Goal: Complete application form

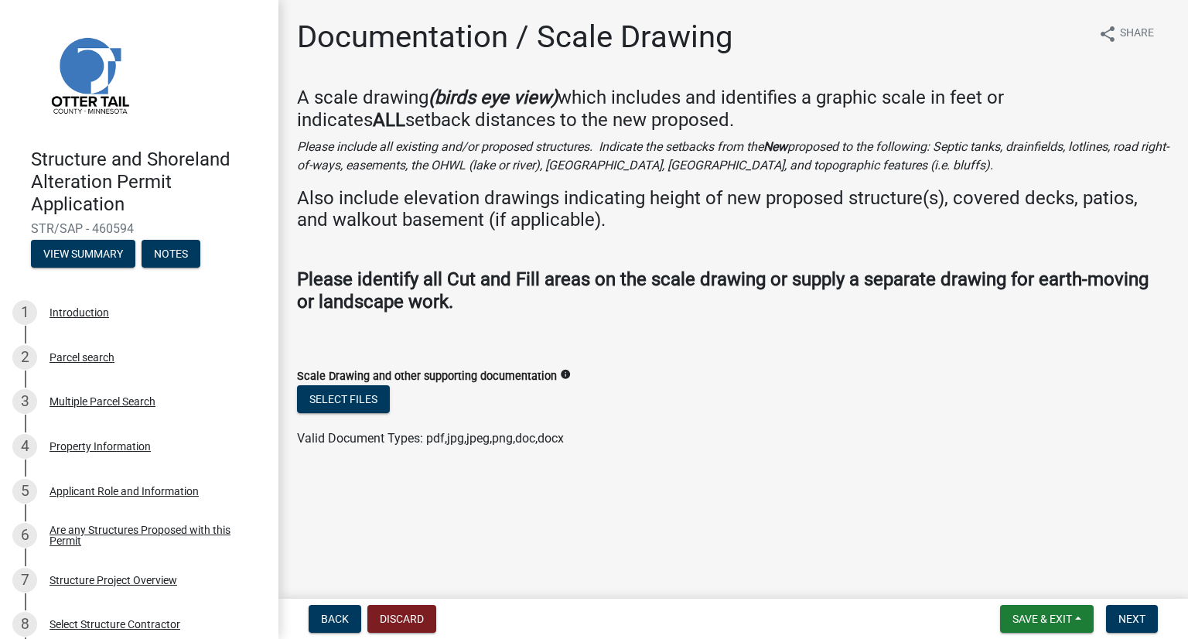
scroll to position [919, 0]
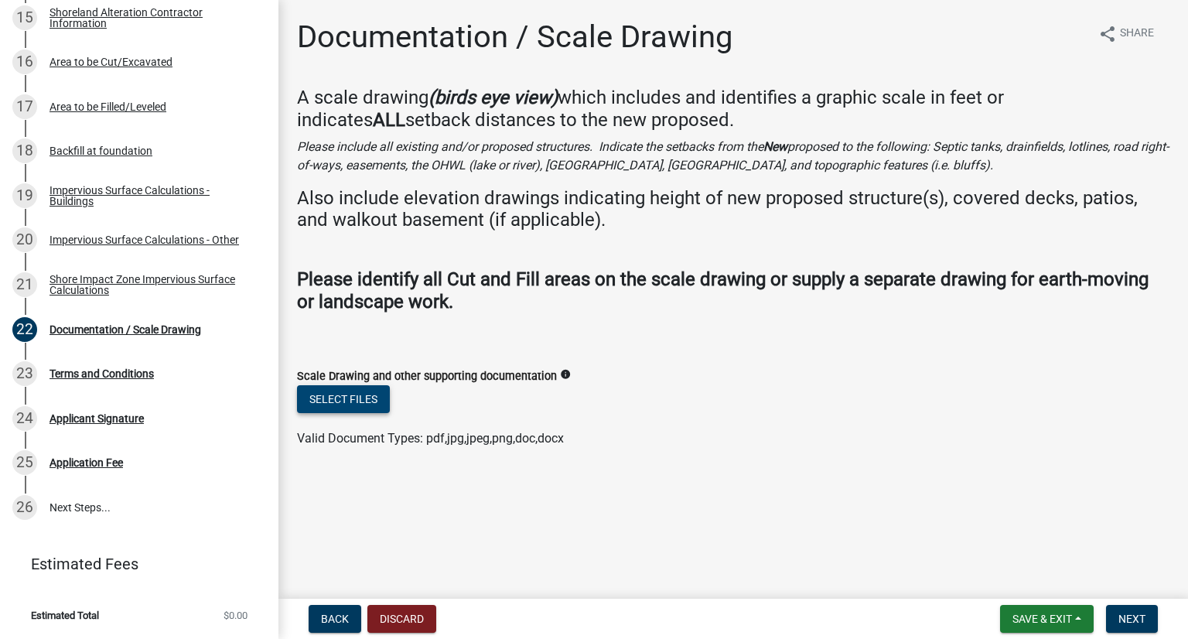
click at [332, 406] on button "Select files" at bounding box center [343, 399] width 93 height 28
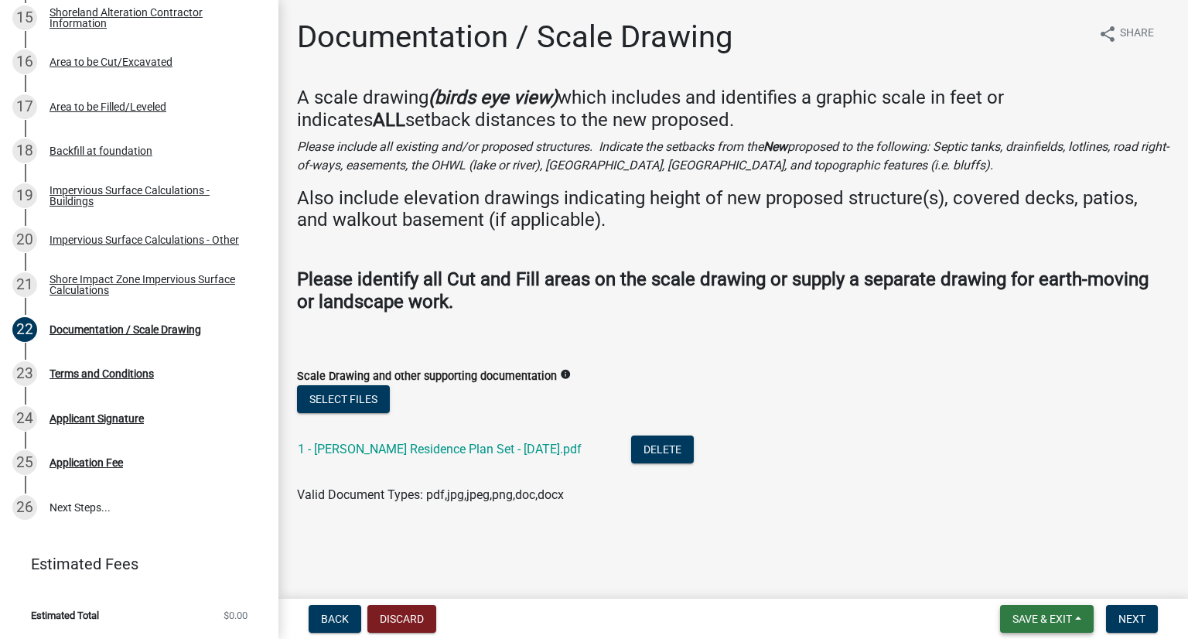
click at [1074, 627] on button "Save & Exit" at bounding box center [1047, 619] width 94 height 28
click at [1037, 549] on button "Save" at bounding box center [1032, 541] width 124 height 37
click at [1130, 613] on span "Next" at bounding box center [1131, 619] width 27 height 12
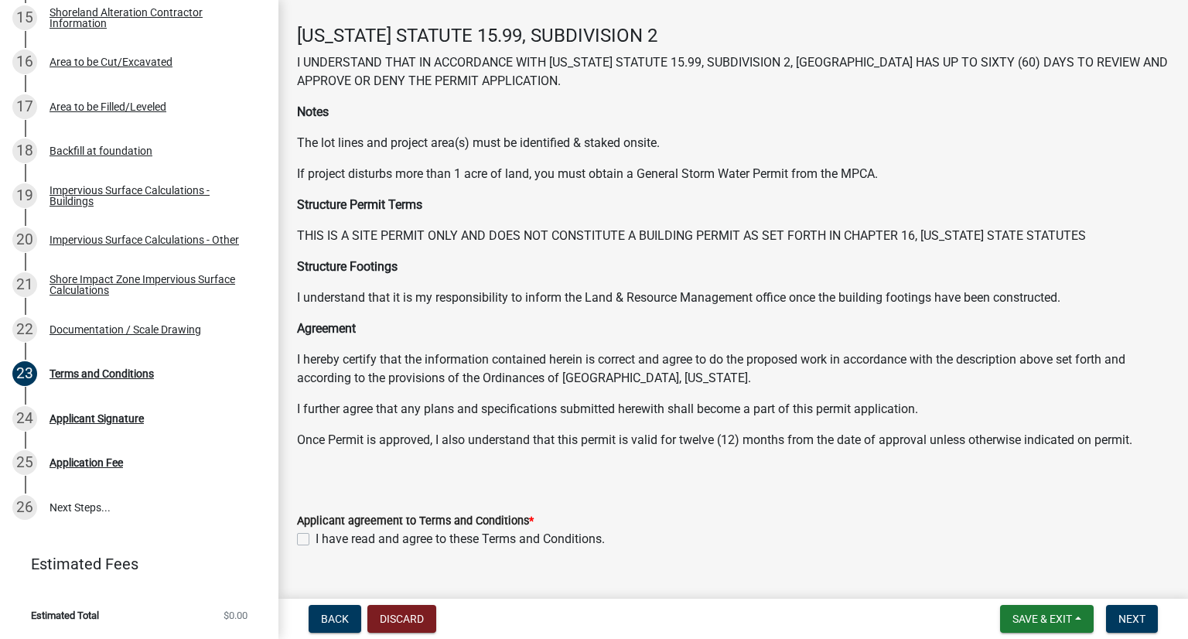
scroll to position [92, 0]
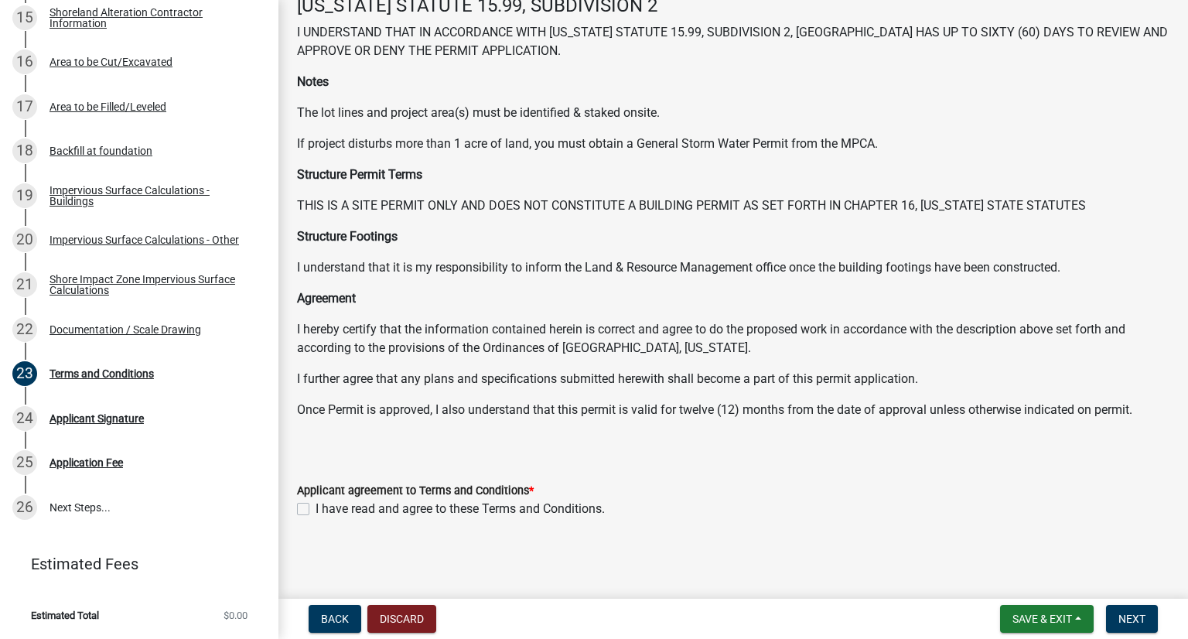
click at [316, 508] on label "I have read and agree to these Terms and Conditions." at bounding box center [460, 509] width 289 height 19
click at [316, 508] on input "I have read and agree to these Terms and Conditions." at bounding box center [321, 505] width 10 height 10
checkbox input "true"
click at [1128, 616] on span "Next" at bounding box center [1131, 619] width 27 height 12
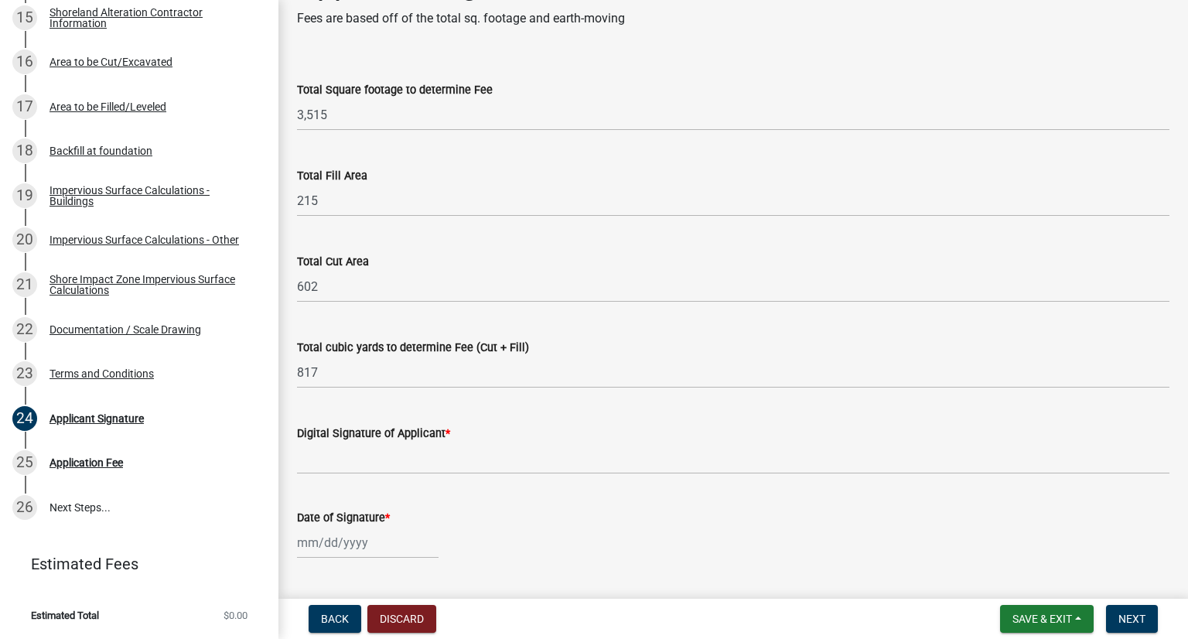
scroll to position [77, 0]
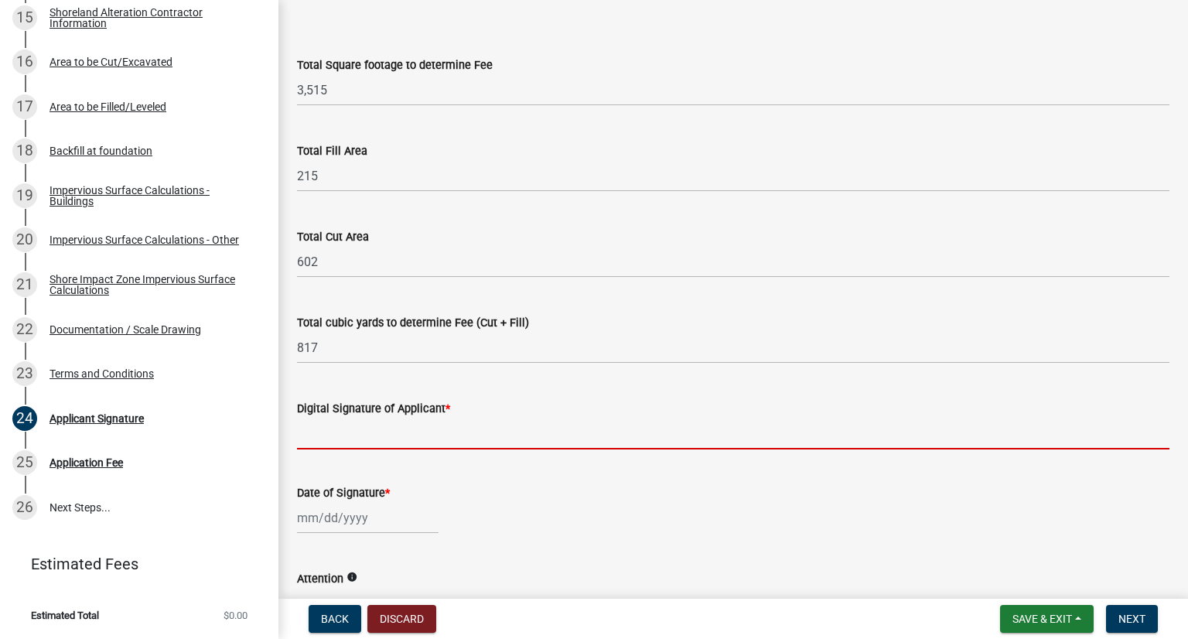
click at [367, 434] on input "Digital Signature of Applicant *" at bounding box center [733, 434] width 872 height 32
type input "Tyler Spriggs"
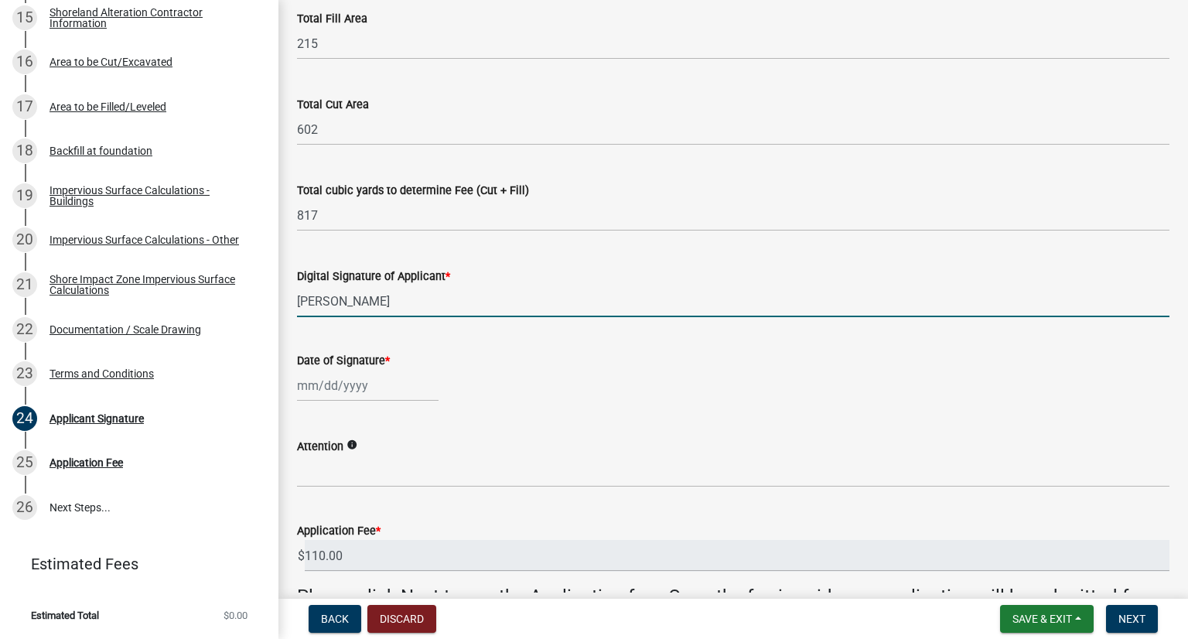
scroll to position [232, 0]
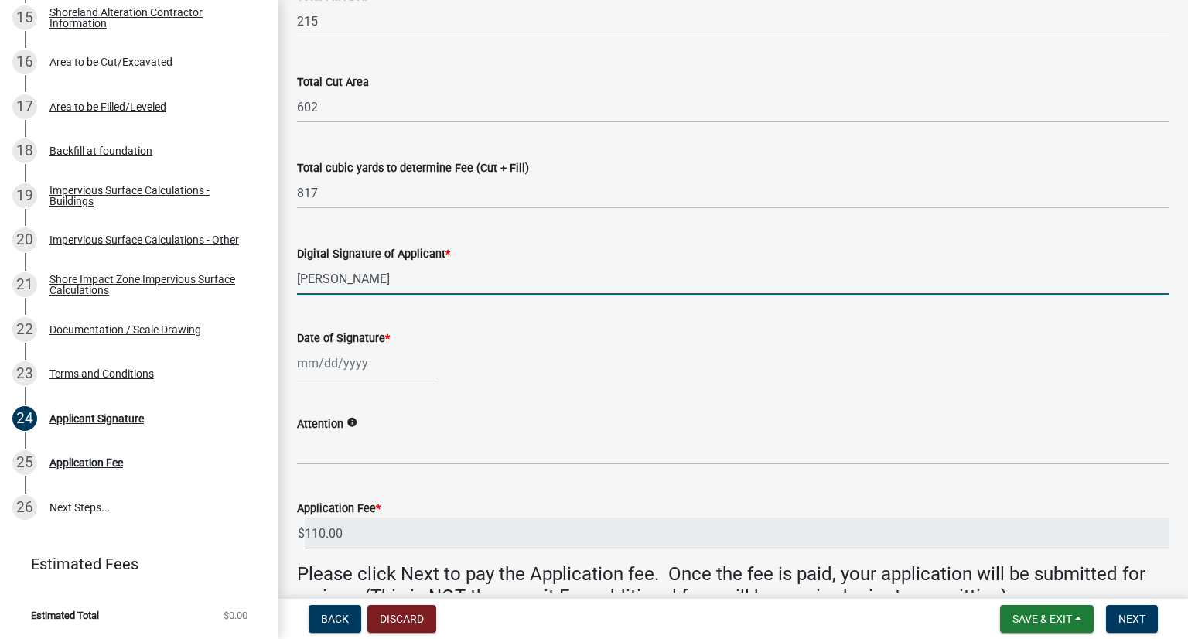
click at [317, 369] on div at bounding box center [368, 363] width 142 height 32
select select "8"
select select "2025"
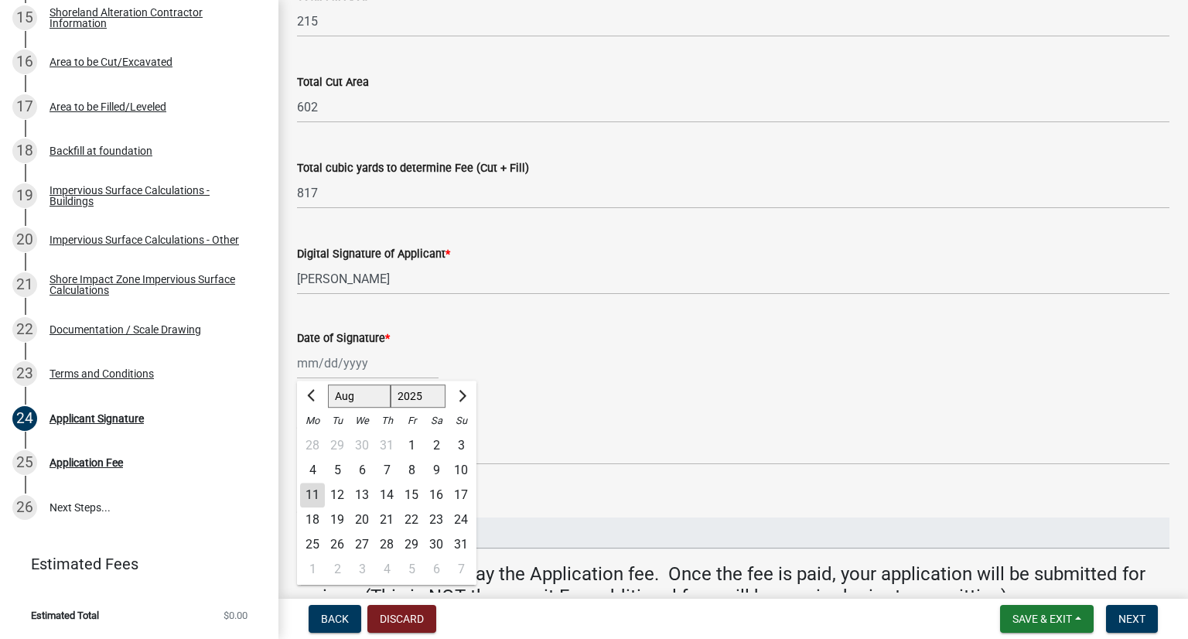
click at [312, 499] on div "11" at bounding box center [312, 495] width 25 height 25
type input "08/11/2025"
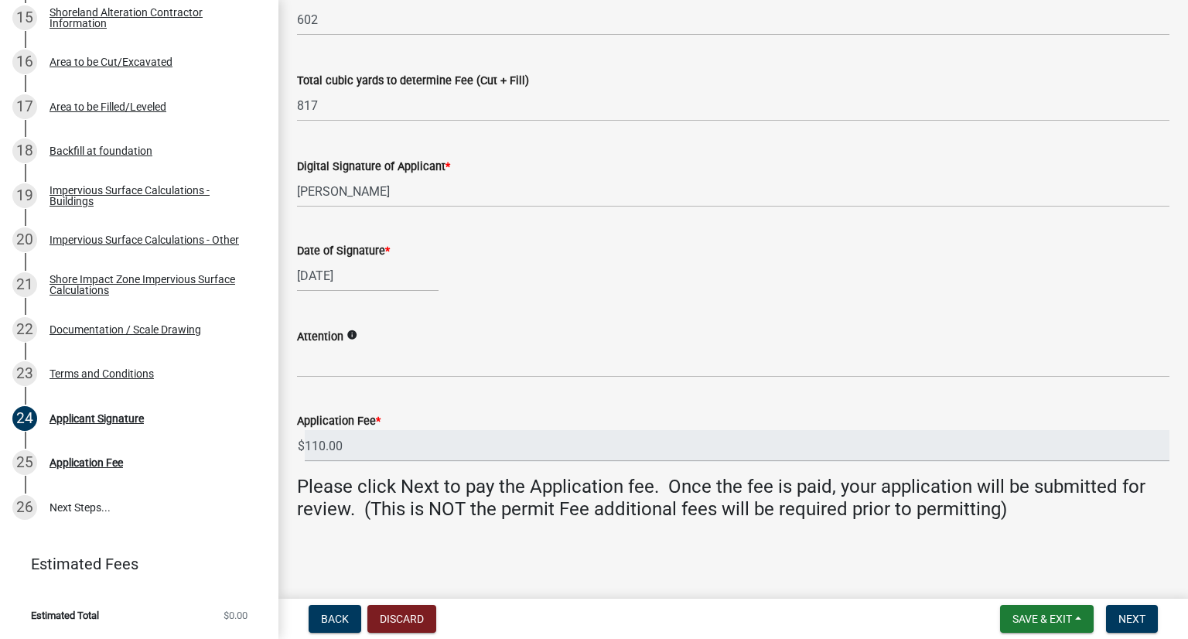
scroll to position [320, 0]
click at [350, 336] on icon "info" at bounding box center [351, 334] width 11 height 11
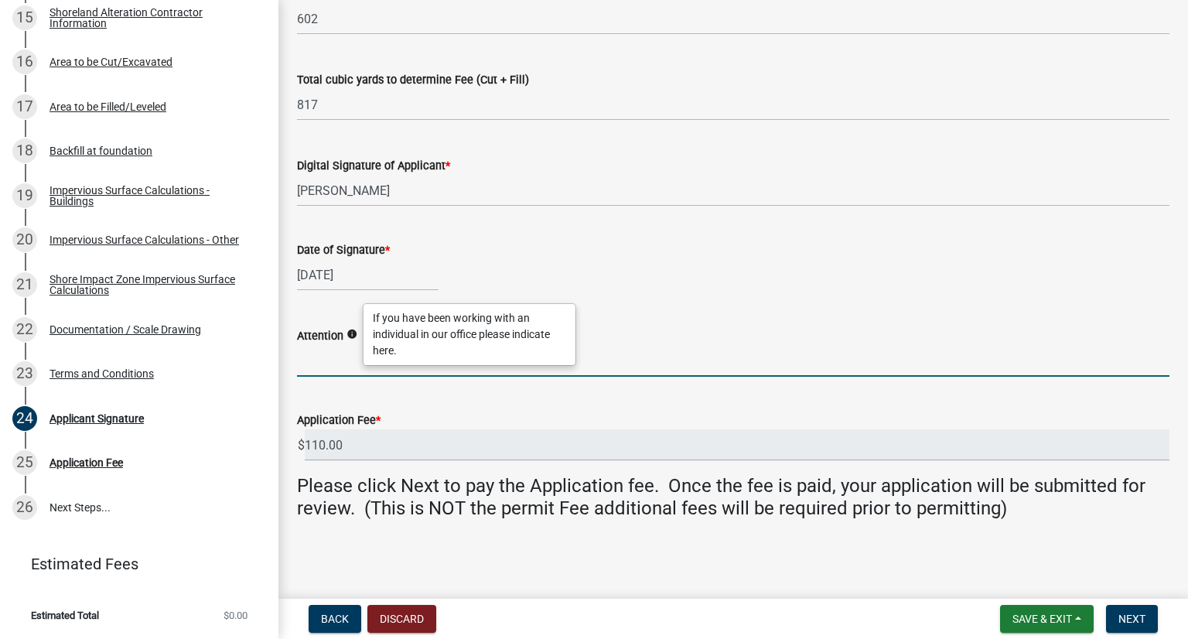
click at [331, 358] on input "Attention" at bounding box center [733, 361] width 872 height 32
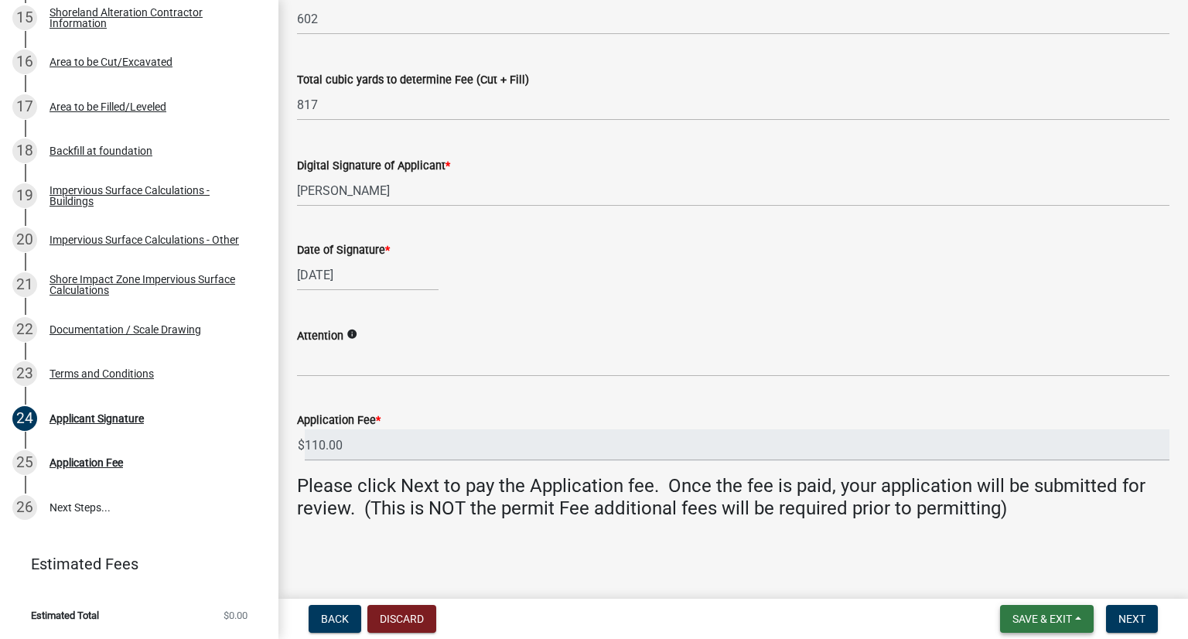
click at [1030, 610] on button "Save & Exit" at bounding box center [1047, 619] width 94 height 28
click at [1043, 549] on button "Save" at bounding box center [1032, 541] width 124 height 37
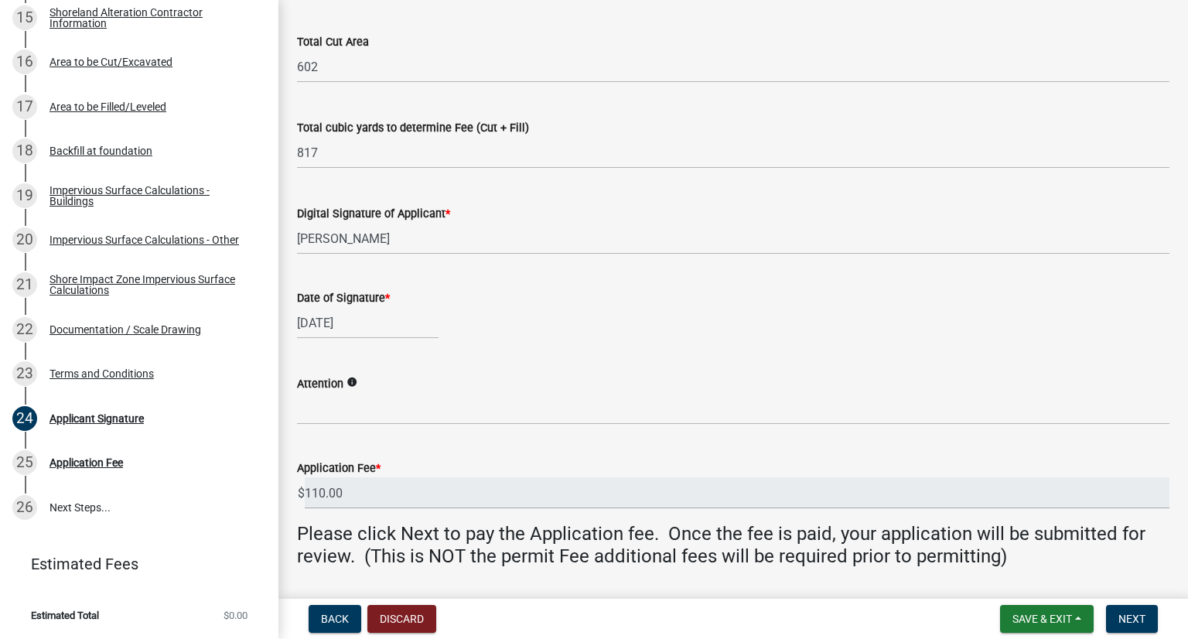
scroll to position [309, 0]
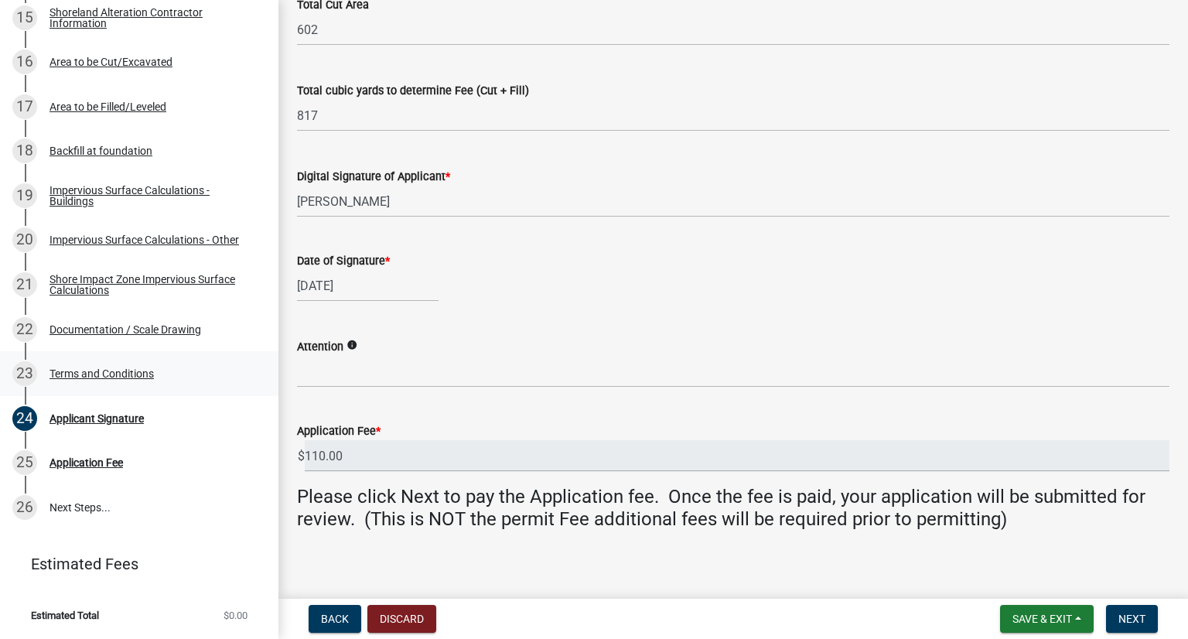
click at [128, 370] on div "Terms and Conditions" at bounding box center [101, 373] width 104 height 11
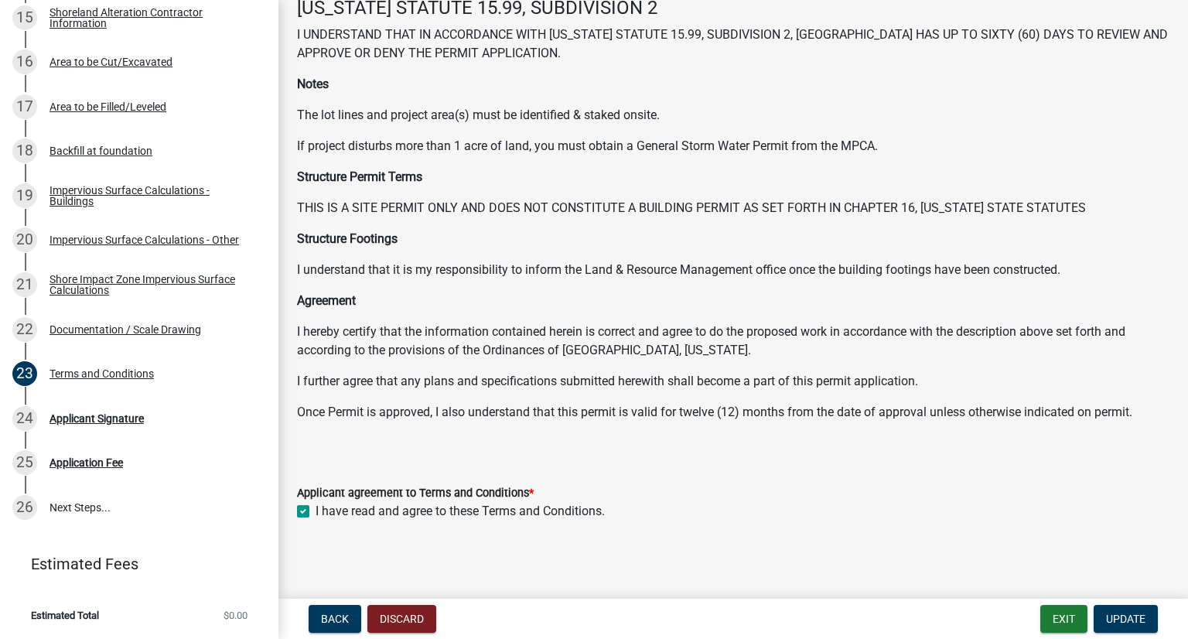
scroll to position [92, 0]
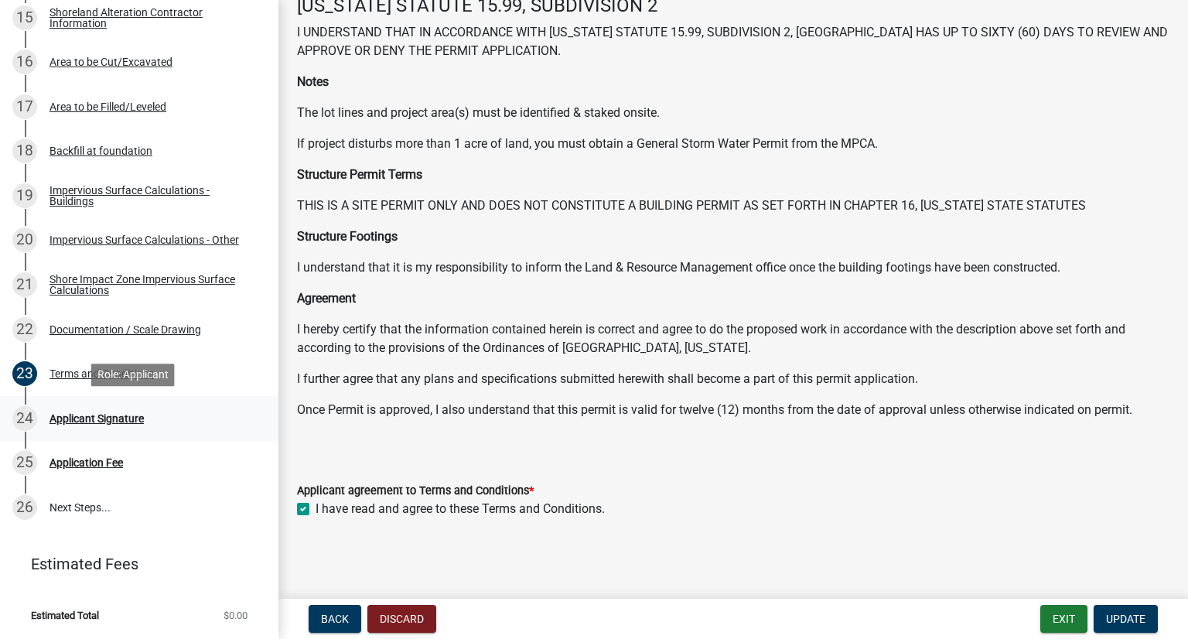
click at [94, 422] on div "Applicant Signature" at bounding box center [96, 418] width 94 height 11
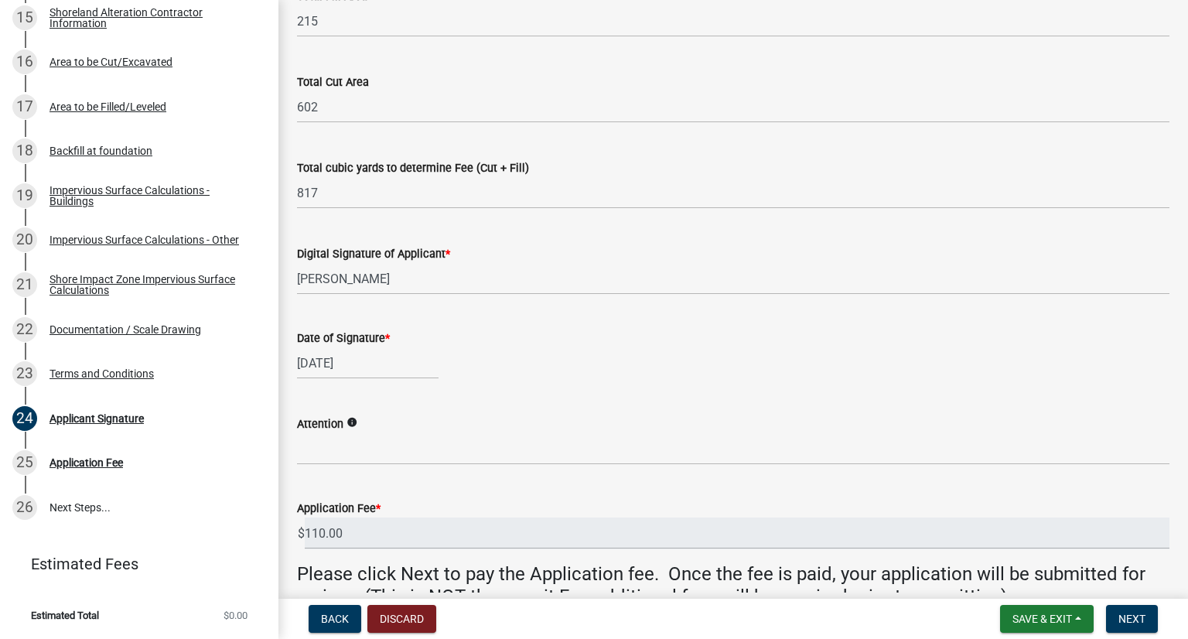
scroll to position [320, 0]
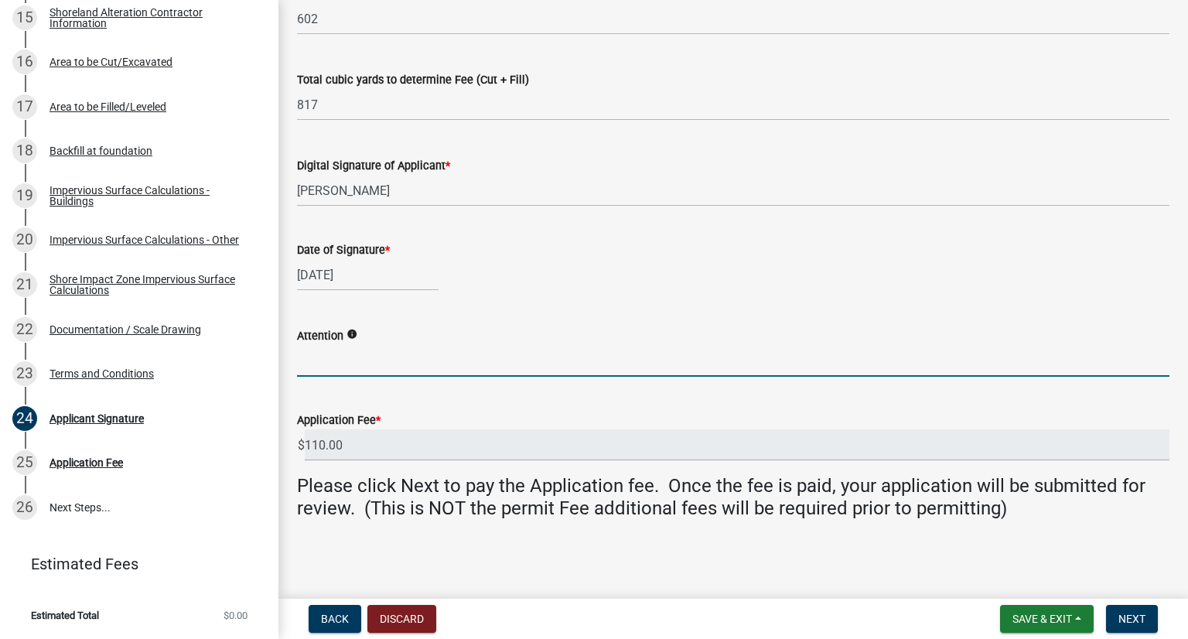
click at [365, 367] on input "Attention" at bounding box center [733, 361] width 872 height 32
click at [366, 367] on input "Attention" at bounding box center [733, 361] width 872 height 32
click at [1121, 613] on span "Next" at bounding box center [1131, 619] width 27 height 12
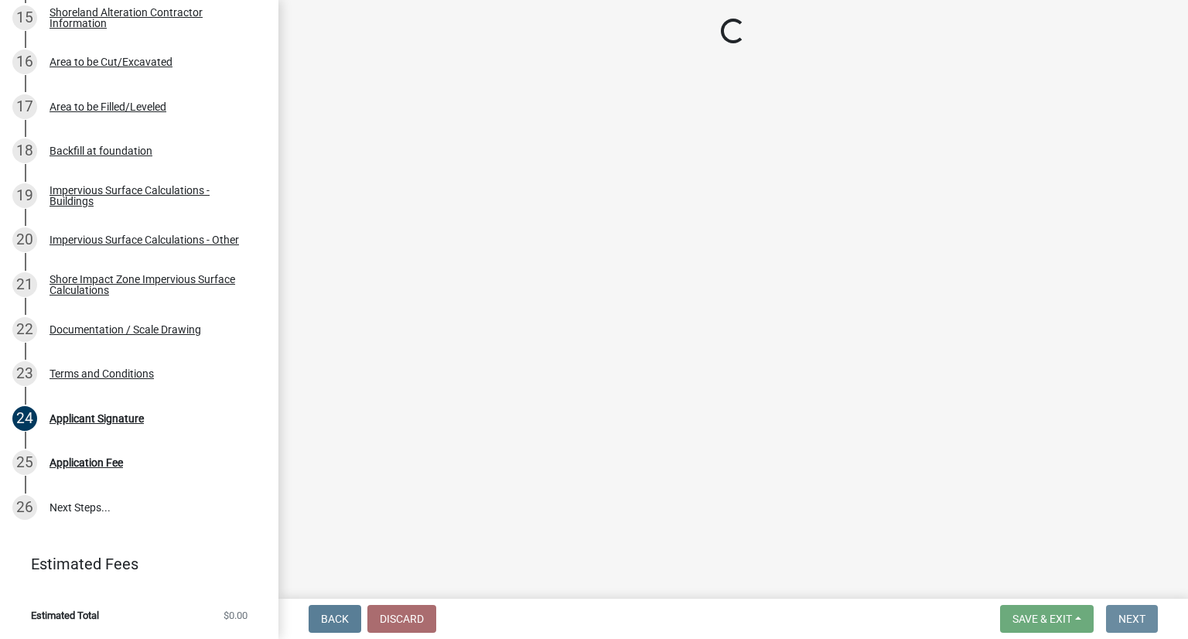
scroll to position [0, 0]
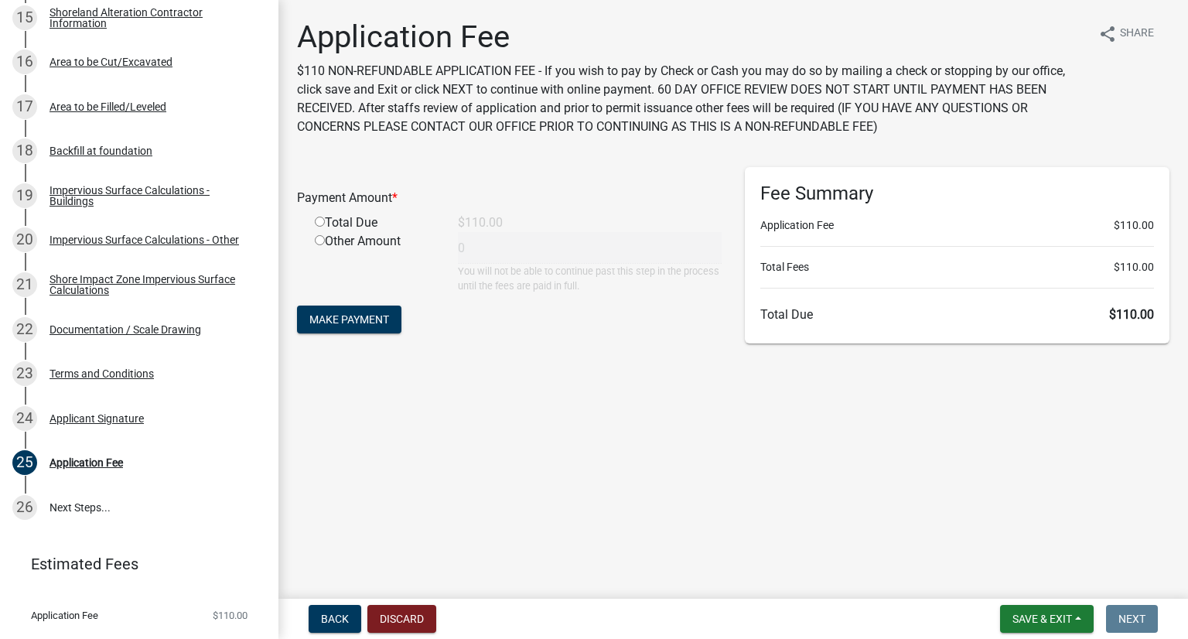
click at [321, 224] on input "radio" at bounding box center [320, 222] width 10 height 10
radio input "true"
type input "110"
click at [367, 316] on span "Make Payment" at bounding box center [349, 319] width 80 height 12
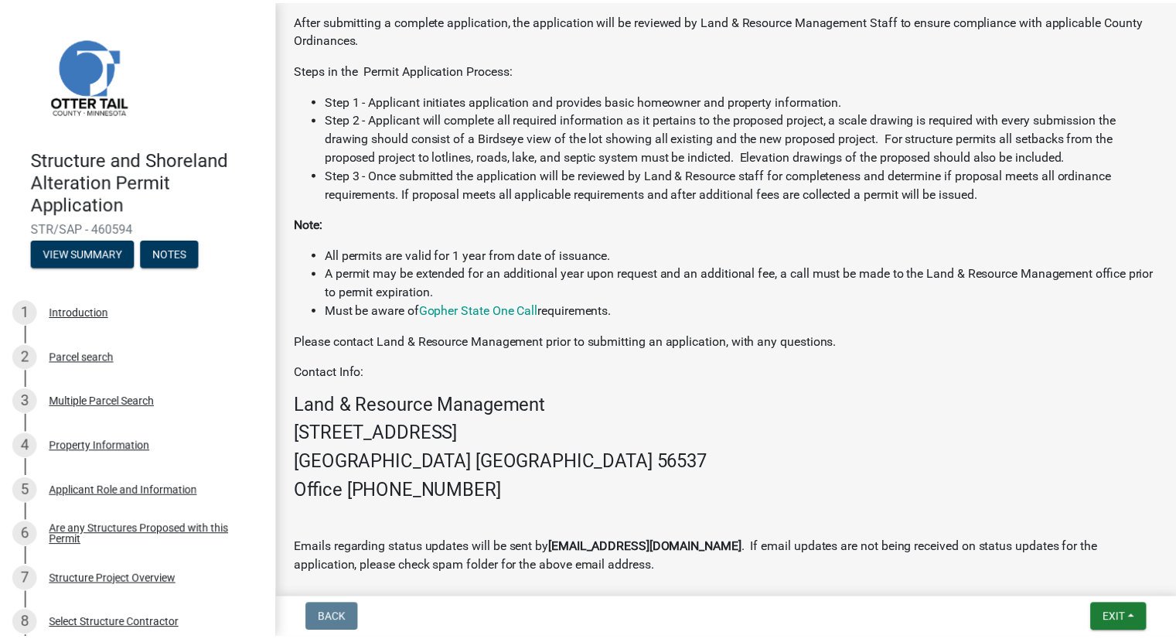
scroll to position [804, 0]
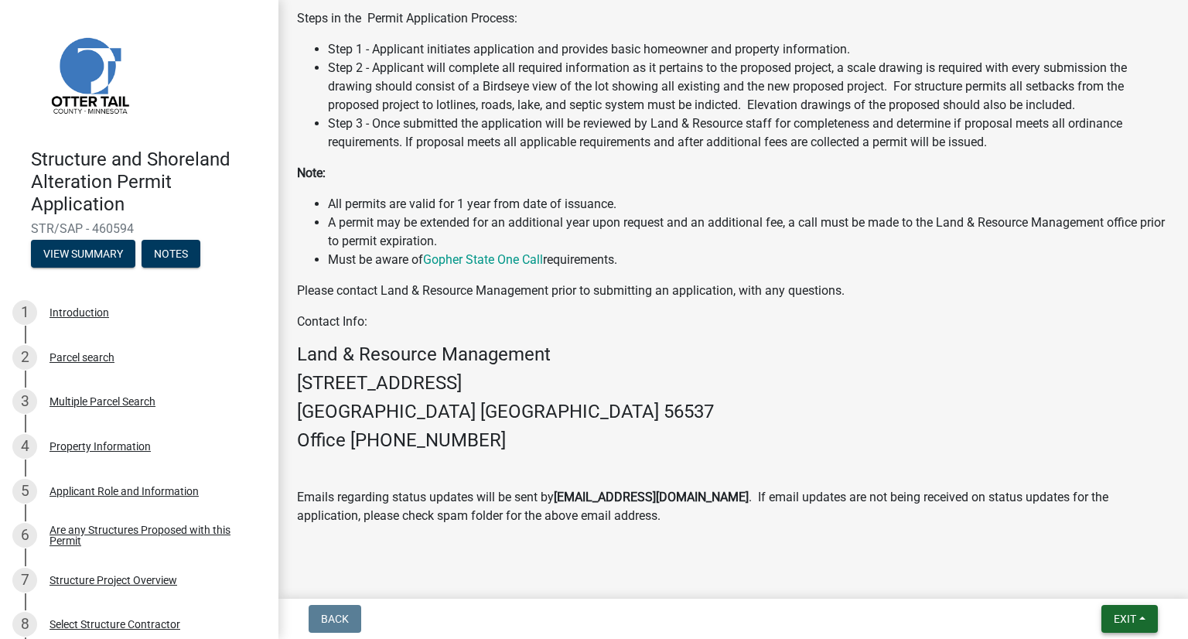
click at [1119, 613] on span "Exit" at bounding box center [1125, 619] width 22 height 12
click at [1117, 582] on button "Save & Exit" at bounding box center [1097, 578] width 124 height 37
